Goal: Task Accomplishment & Management: Use online tool/utility

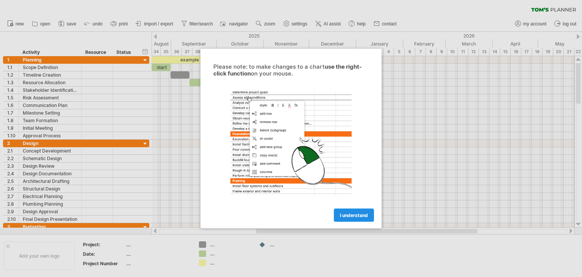
click at [353, 214] on span "I understand" at bounding box center [354, 215] width 28 height 6
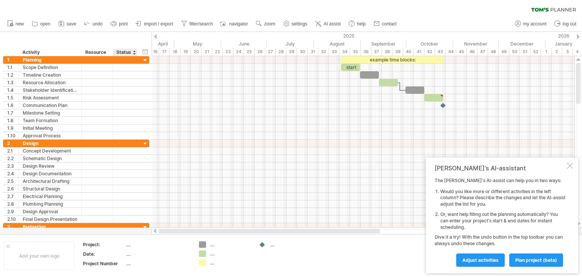
drag, startPoint x: 262, startPoint y: 230, endPoint x: 124, endPoint y: 231, distance: 138.0
click at [124, 231] on div "Trying to reach plan.tomsplanner.com Connected again... 0% clear filter new 1" at bounding box center [291, 138] width 582 height 277
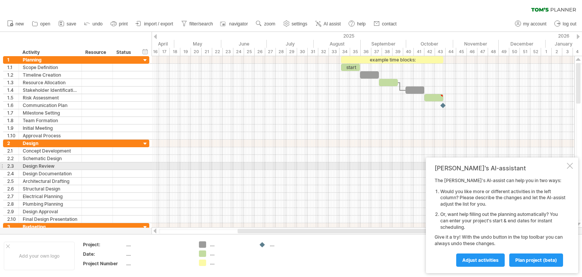
click at [572, 166] on div at bounding box center [570, 166] width 6 height 6
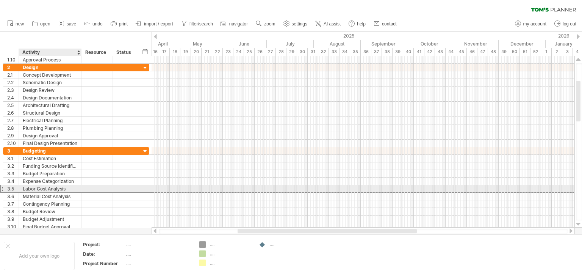
click at [63, 187] on div "Labor Cost Analysis" at bounding box center [50, 188] width 55 height 7
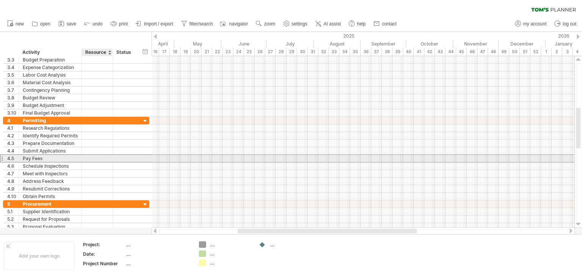
click at [100, 158] on div at bounding box center [97, 158] width 23 height 7
click at [99, 158] on input "text" at bounding box center [97, 158] width 23 height 7
click at [101, 157] on div "43" at bounding box center [97, 158] width 23 height 7
type input "*"
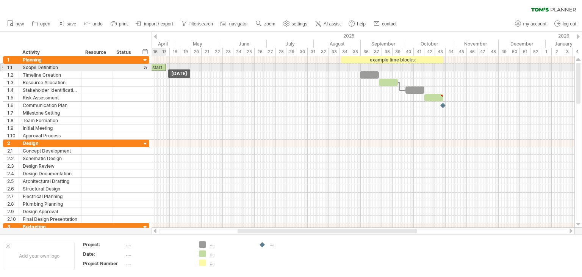
drag, startPoint x: 352, startPoint y: 67, endPoint x: 158, endPoint y: 68, distance: 194.5
click at [158, 68] on div "start" at bounding box center [156, 67] width 19 height 7
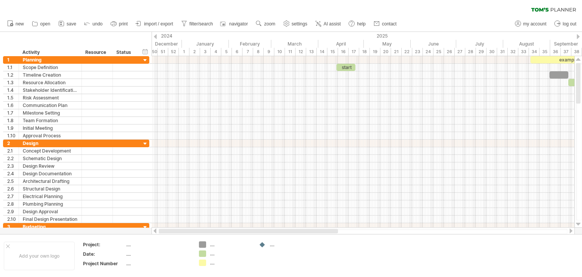
drag, startPoint x: 237, startPoint y: 232, endPoint x: 142, endPoint y: 232, distance: 94.4
click at [142, 232] on div "Trying to reach plan.tomsplanner.com Connected again... 0% clear filter new 1" at bounding box center [291, 138] width 582 height 277
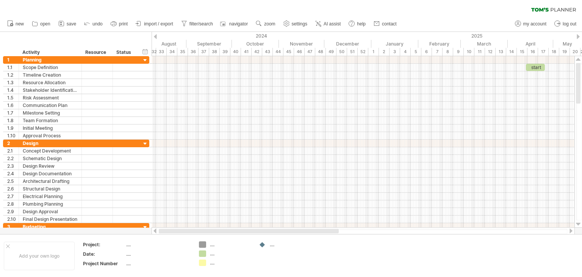
drag, startPoint x: 325, startPoint y: 231, endPoint x: 219, endPoint y: 233, distance: 106.6
click at [219, 233] on div at bounding box center [249, 231] width 180 height 5
drag, startPoint x: 278, startPoint y: 231, endPoint x: 164, endPoint y: 232, distance: 114.1
click at [168, 234] on div at bounding box center [363, 231] width 423 height 8
click at [157, 37] on div at bounding box center [155, 36] width 3 height 5
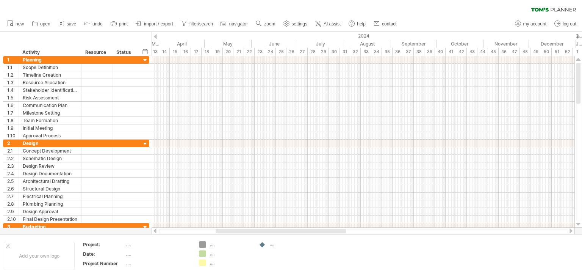
click at [157, 37] on div at bounding box center [155, 36] width 3 height 5
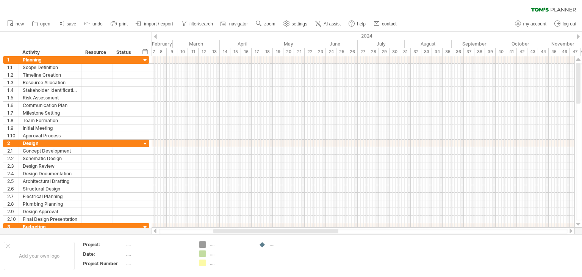
click at [157, 37] on div at bounding box center [155, 36] width 3 height 5
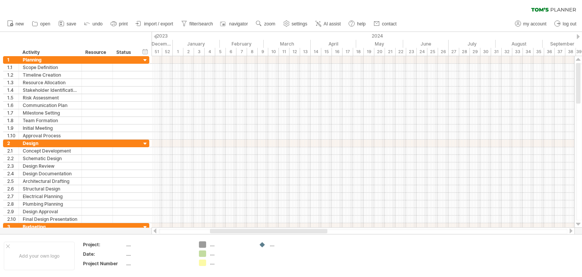
click at [157, 37] on div at bounding box center [155, 36] width 3 height 5
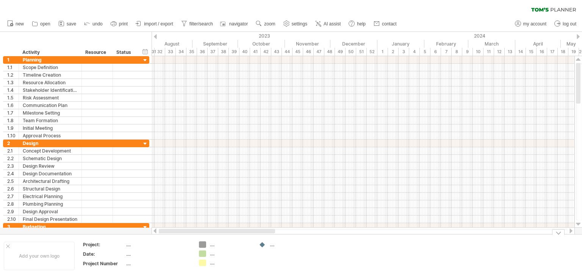
drag, startPoint x: 188, startPoint y: 234, endPoint x: 154, endPoint y: 234, distance: 33.7
click at [154, 234] on div "Trying to reach plan.tomsplanner.com Connected again... 0% clear filter new 1" at bounding box center [291, 138] width 582 height 277
drag, startPoint x: 237, startPoint y: 232, endPoint x: 121, endPoint y: 233, distance: 116.0
click at [121, 233] on div "Trying to reach plan.tomsplanner.com Connected again... 0% clear filter new 1" at bounding box center [291, 138] width 582 height 277
drag, startPoint x: 213, startPoint y: 232, endPoint x: 159, endPoint y: 232, distance: 54.6
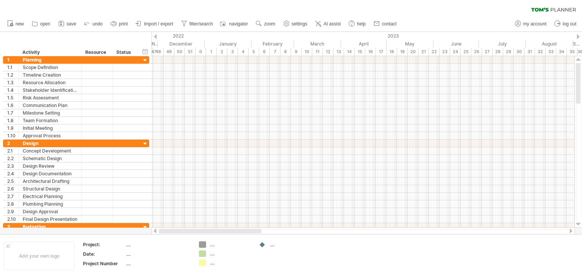
click at [159, 232] on div at bounding box center [210, 231] width 103 height 5
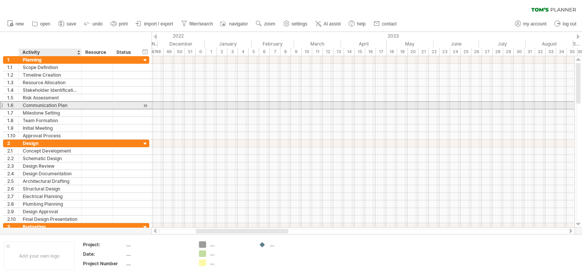
click at [64, 105] on div "Communication Plan" at bounding box center [50, 105] width 55 height 7
drag, startPoint x: 68, startPoint y: 104, endPoint x: 20, endPoint y: 105, distance: 48.5
click at [20, 105] on div "**********" at bounding box center [50, 105] width 63 height 7
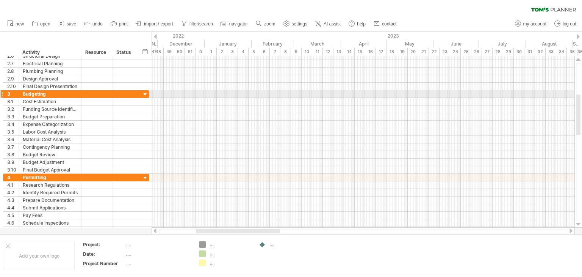
click at [144, 93] on div at bounding box center [145, 94] width 7 height 7
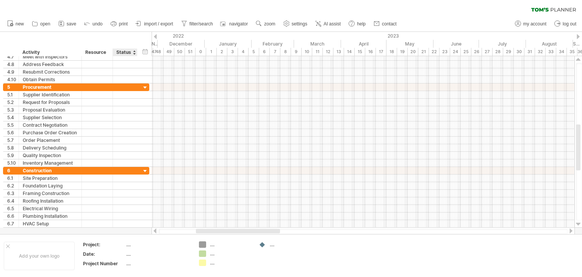
click at [132, 51] on div "Status" at bounding box center [124, 53] width 17 height 8
click at [143, 52] on div "hide start/end/duration show start/end/duration" at bounding box center [145, 51] width 7 height 8
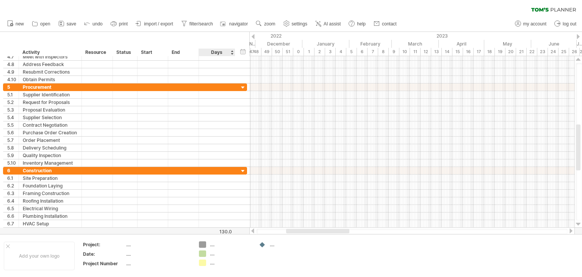
click at [218, 53] on div "Days" at bounding box center [217, 53] width 36 height 8
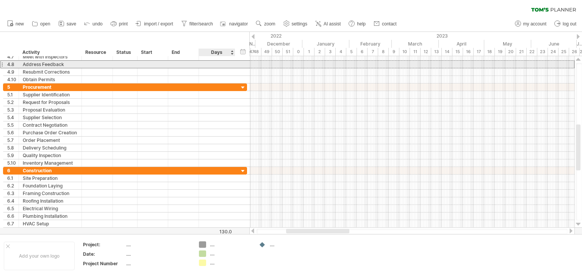
click at [221, 63] on div at bounding box center [217, 64] width 28 height 7
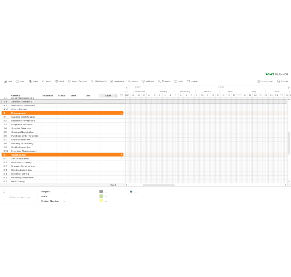
scroll to position [0, 0]
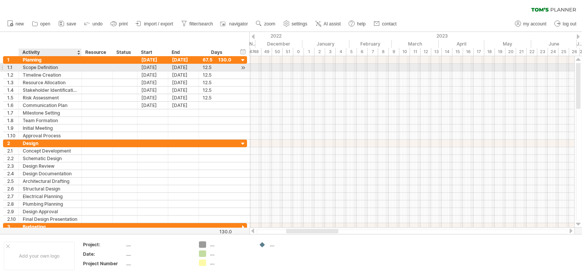
click at [63, 66] on div "Scope Definition" at bounding box center [50, 67] width 55 height 7
drag, startPoint x: 61, startPoint y: 68, endPoint x: 19, endPoint y: 69, distance: 42.1
click at [19, 69] on div "**********" at bounding box center [50, 67] width 63 height 7
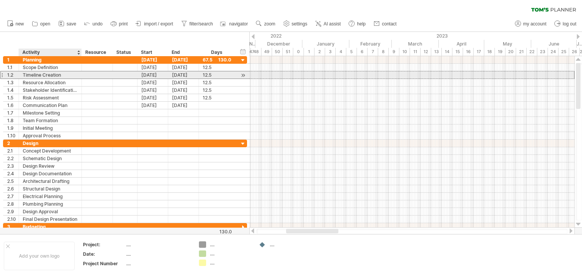
click at [39, 73] on div "Timeline Creation" at bounding box center [50, 74] width 55 height 7
type input "**********"
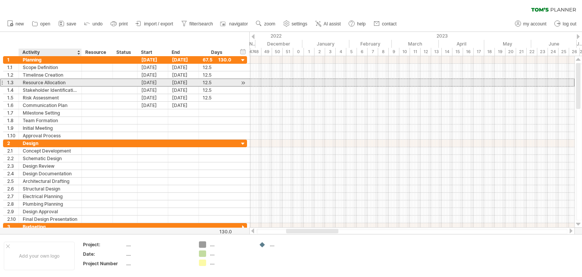
click at [71, 85] on div "Resource Allocation" at bounding box center [50, 82] width 55 height 7
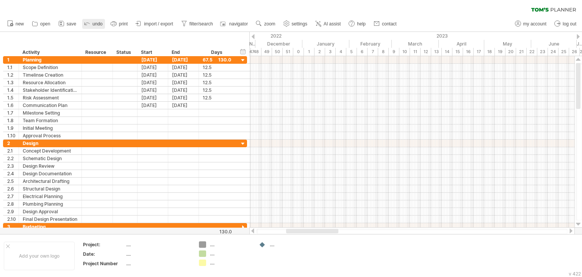
click at [96, 22] on span "undo" at bounding box center [98, 23] width 10 height 5
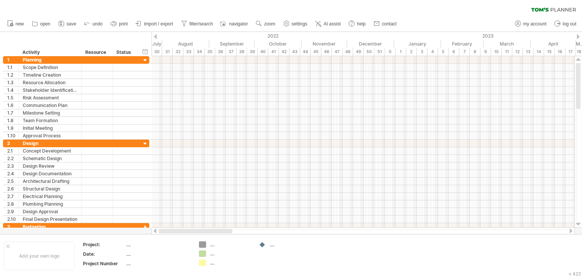
drag, startPoint x: 244, startPoint y: 230, endPoint x: 211, endPoint y: 246, distance: 36.6
click at [174, 229] on div at bounding box center [196, 231] width 74 height 5
click at [205, 245] on div "Trying to reach plan.tomsplanner.com Connected again... 0% clear filter new 1" at bounding box center [291, 138] width 582 height 277
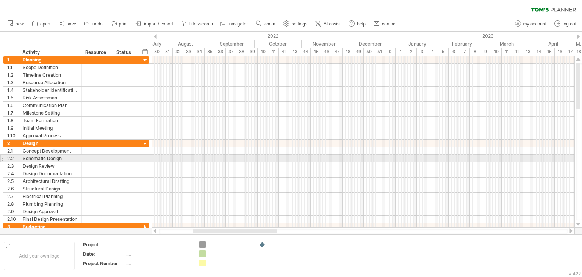
click at [212, 160] on div at bounding box center [363, 159] width 423 height 8
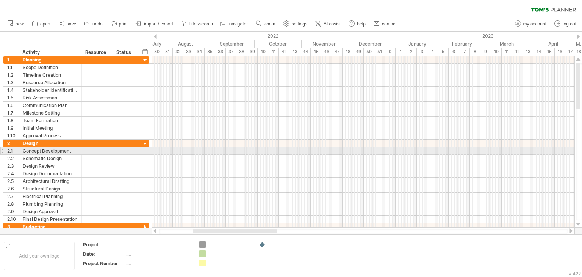
click at [220, 152] on div at bounding box center [363, 151] width 423 height 8
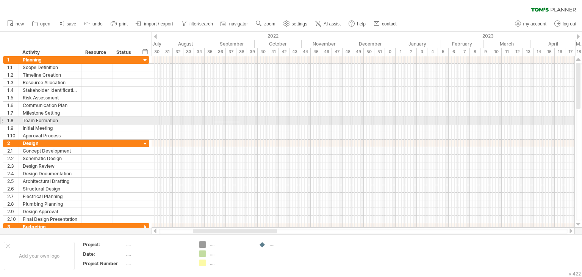
drag, startPoint x: 214, startPoint y: 122, endPoint x: 240, endPoint y: 122, distance: 25.8
click at [240, 122] on div at bounding box center [363, 121] width 423 height 8
drag, startPoint x: 243, startPoint y: 122, endPoint x: 281, endPoint y: 122, distance: 37.5
click at [281, 122] on div at bounding box center [363, 121] width 423 height 8
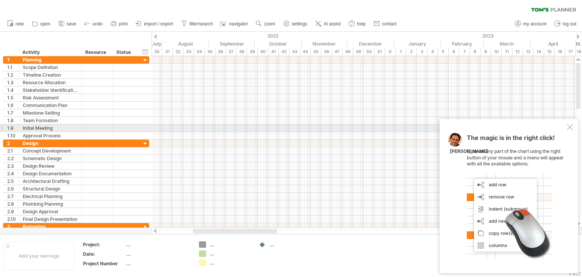
click at [571, 127] on div at bounding box center [570, 127] width 6 height 6
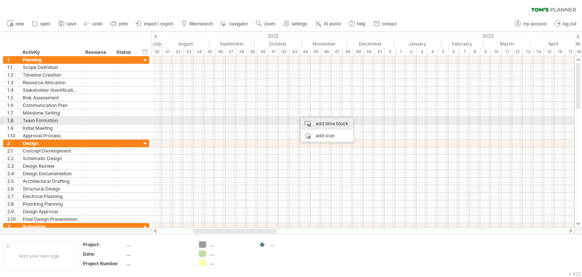
click at [315, 122] on div "add time block" at bounding box center [327, 124] width 52 height 12
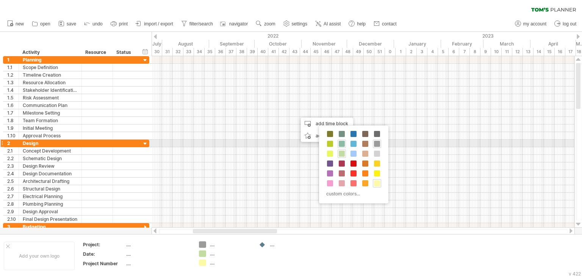
click at [345, 142] on div at bounding box center [342, 144] width 8 height 8
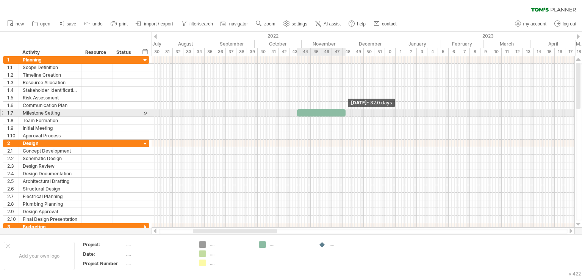
drag, startPoint x: 325, startPoint y: 112, endPoint x: 363, endPoint y: 108, distance: 38.1
click at [347, 109] on span at bounding box center [345, 112] width 3 height 7
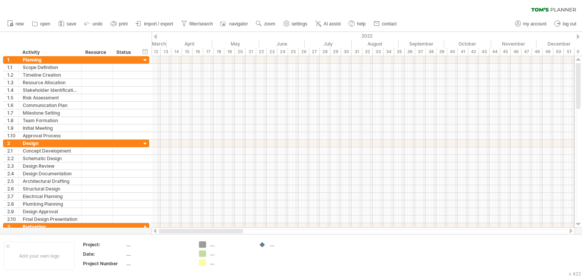
drag, startPoint x: 232, startPoint y: 230, endPoint x: 163, endPoint y: 227, distance: 69.8
click at [177, 230] on div at bounding box center [201, 231] width 84 height 5
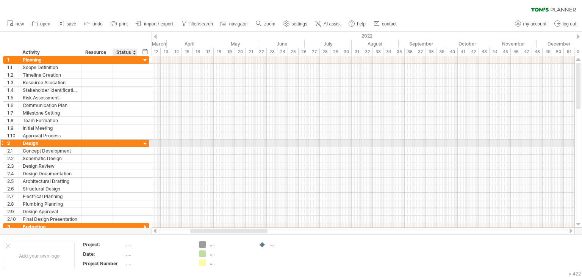
click at [144, 140] on div at bounding box center [145, 143] width 7 height 7
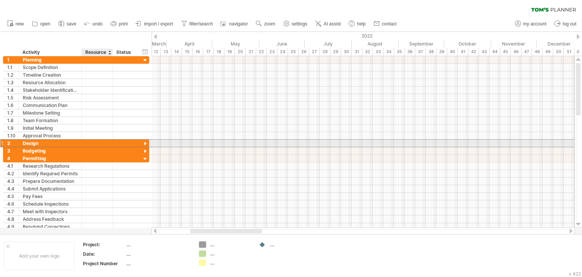
click at [97, 143] on div at bounding box center [97, 143] width 23 height 7
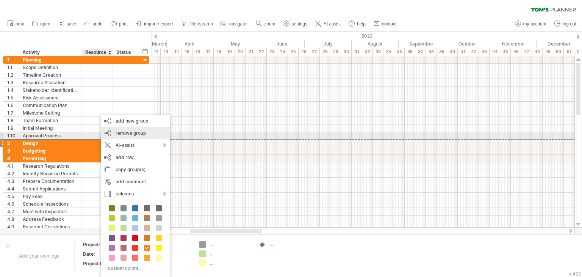
click at [137, 133] on span "remove group" at bounding box center [131, 133] width 30 height 6
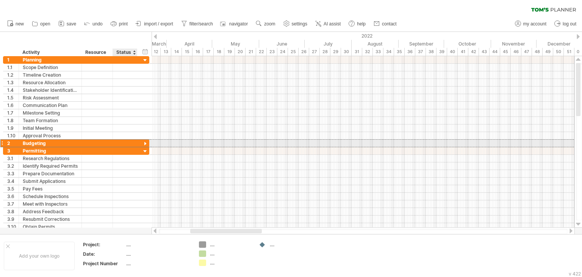
click at [124, 143] on div at bounding box center [125, 143] width 17 height 7
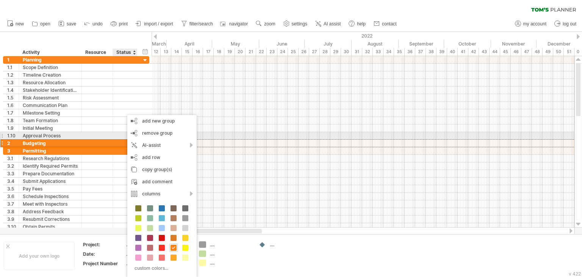
click at [84, 137] on div at bounding box center [97, 135] width 31 height 7
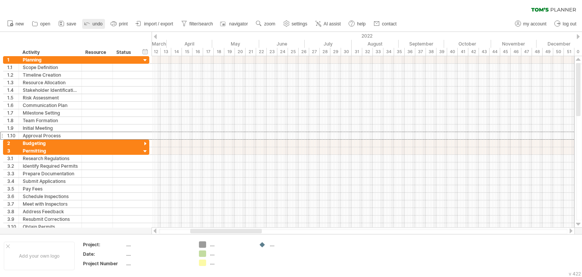
click at [94, 20] on link "undo" at bounding box center [93, 24] width 23 height 10
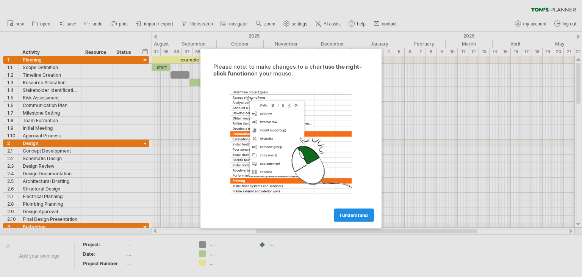
click at [348, 212] on span "I understand" at bounding box center [354, 215] width 28 height 6
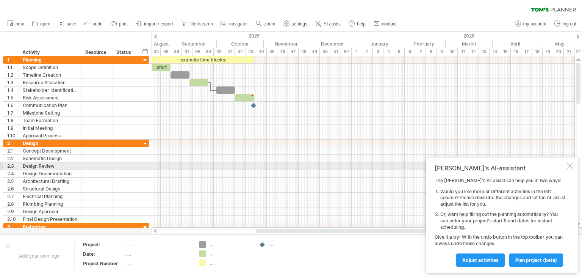
click at [568, 167] on div at bounding box center [570, 166] width 6 height 6
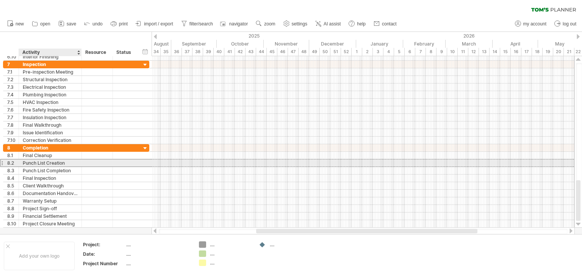
click at [63, 163] on div "Punch List Creation" at bounding box center [50, 162] width 55 height 7
drag, startPoint x: 67, startPoint y: 163, endPoint x: 22, endPoint y: 164, distance: 45.5
click at [22, 164] on div "**********" at bounding box center [50, 162] width 63 height 7
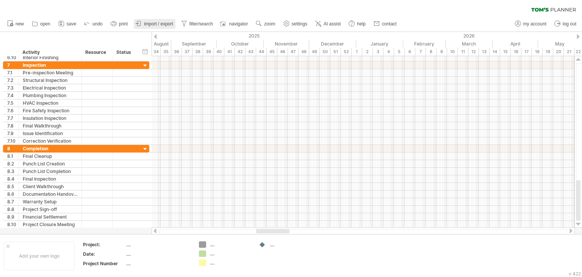
click at [152, 28] on link "import / export" at bounding box center [155, 24] width 42 height 10
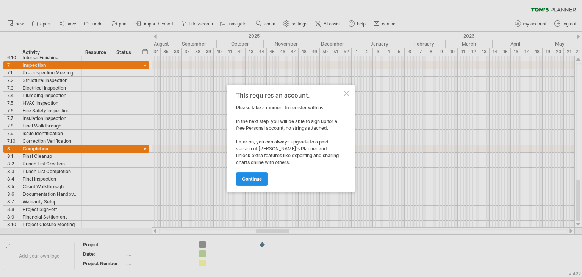
click at [254, 176] on span "continue" at bounding box center [252, 179] width 20 height 6
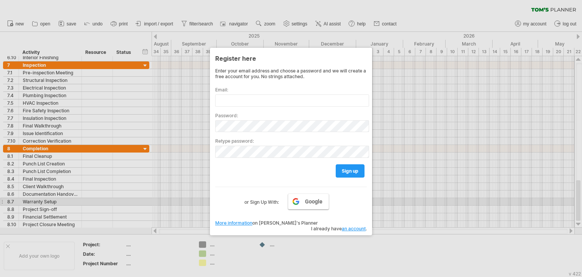
click at [313, 201] on span "Google" at bounding box center [313, 201] width 17 height 6
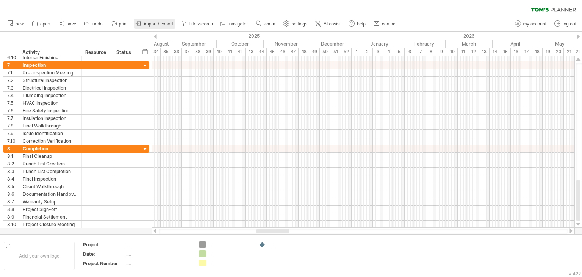
click at [160, 24] on span "import / export" at bounding box center [158, 23] width 29 height 5
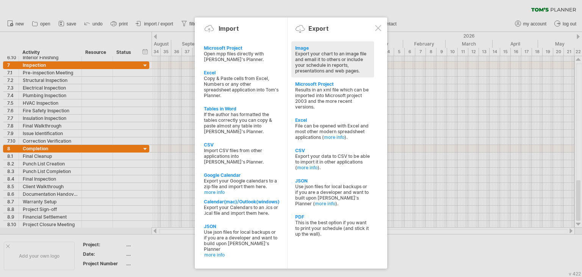
click at [312, 58] on div "Export your chart to an image file and email it to others or include your sched…" at bounding box center [332, 62] width 75 height 23
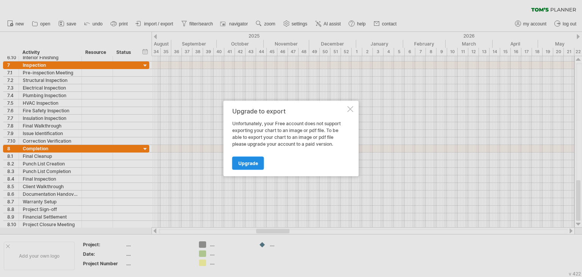
click at [256, 167] on link "Upgrade" at bounding box center [248, 163] width 32 height 13
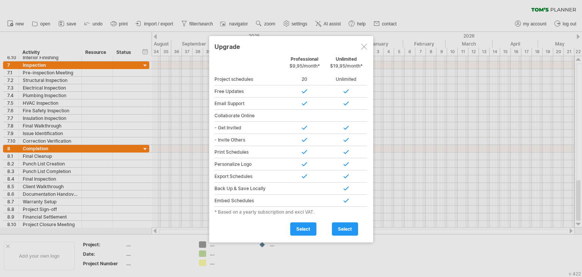
click at [366, 47] on div at bounding box center [364, 47] width 6 height 6
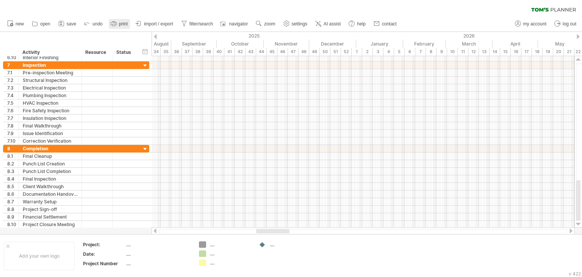
click at [121, 24] on span "print" at bounding box center [123, 23] width 9 height 5
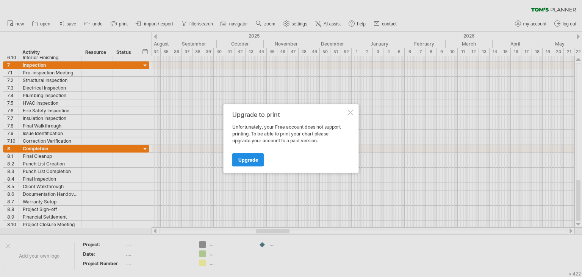
click at [250, 158] on span "Upgrade" at bounding box center [248, 160] width 20 height 6
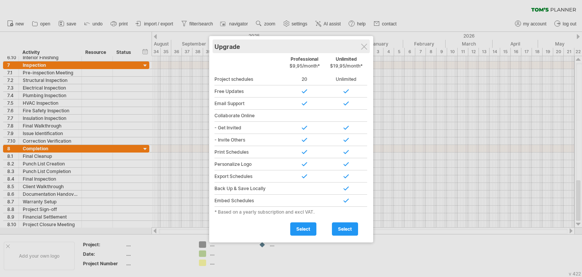
click at [367, 47] on div at bounding box center [364, 47] width 6 height 6
